Goal: Navigation & Orientation: Find specific page/section

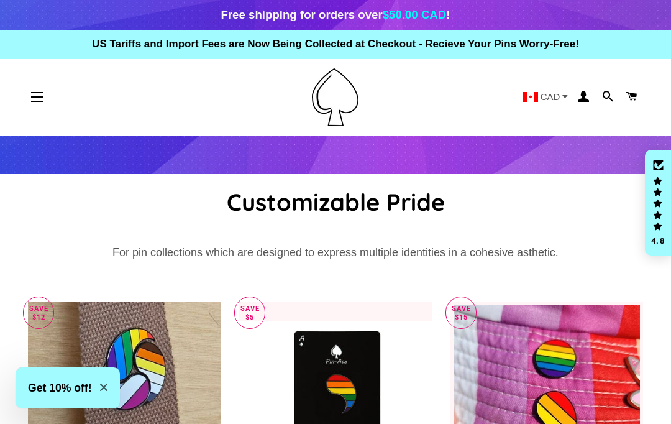
click at [555, 93] on span "CAD" at bounding box center [550, 96] width 20 height 9
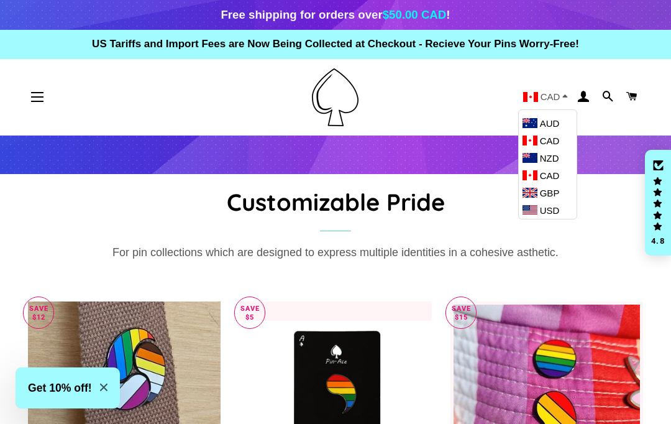
click at [553, 158] on span "NZD" at bounding box center [549, 158] width 19 height 11
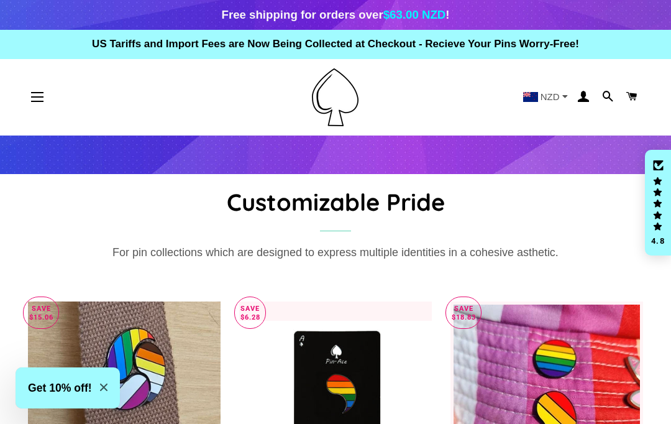
click at [563, 97] on icon at bounding box center [565, 97] width 6 height 9
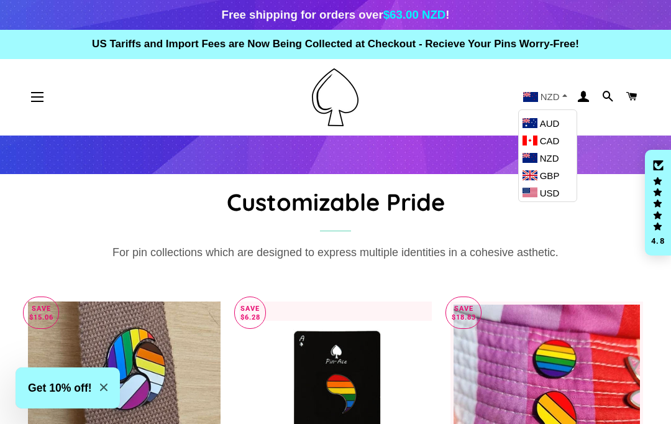
click at [542, 142] on span "CAD" at bounding box center [550, 140] width 20 height 11
